Goal: Task Accomplishment & Management: Manage account settings

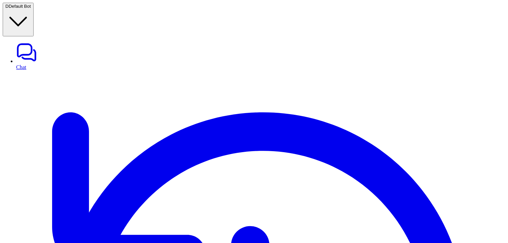
click at [34, 13] on button "D Default Bot" at bounding box center [18, 20] width 31 height 34
